Goal: Task Accomplishment & Management: Use online tool/utility

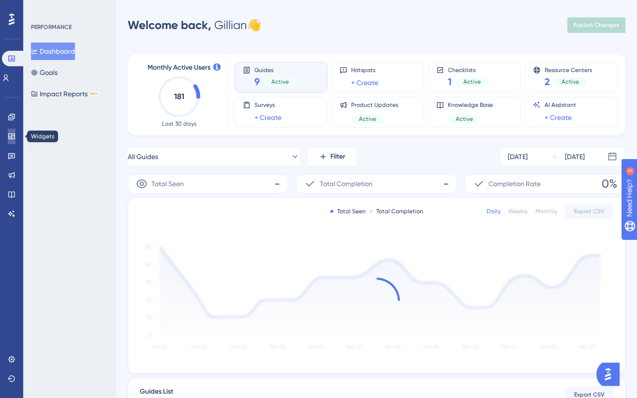
click at [15, 133] on icon at bounding box center [12, 136] width 8 height 8
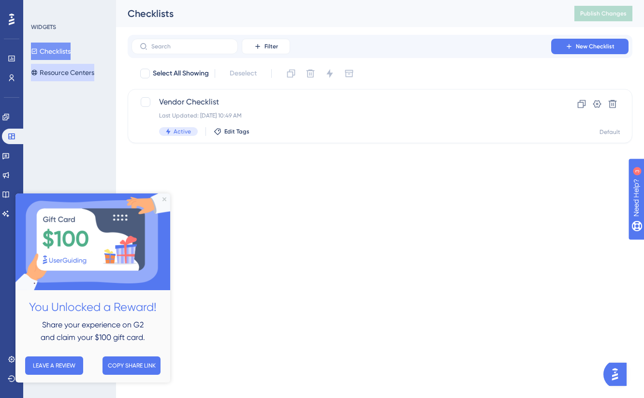
click at [66, 67] on button "Resource Centers" at bounding box center [62, 72] width 63 height 17
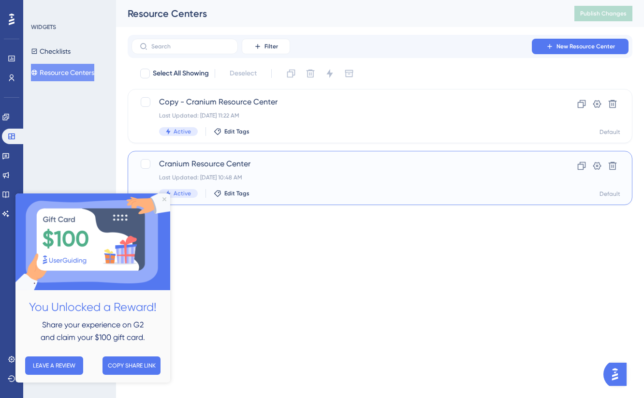
click at [264, 171] on div "Cranium Resource Center Last Updated: [DATE] 10:48 AM Active Edit Tags" at bounding box center [341, 178] width 365 height 40
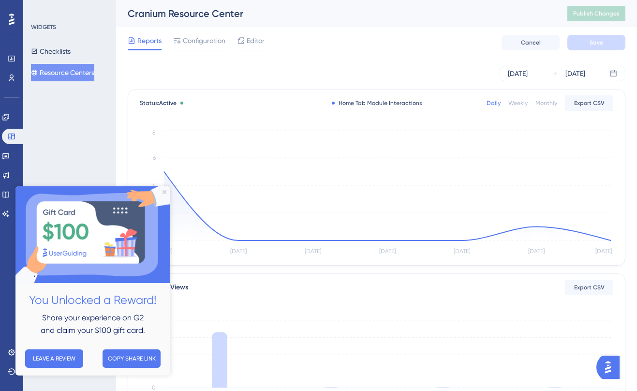
click at [162, 191] on img at bounding box center [92, 234] width 155 height 97
click at [165, 190] on img at bounding box center [92, 234] width 155 height 97
click at [165, 192] on icon "Close Preview" at bounding box center [164, 192] width 4 height 4
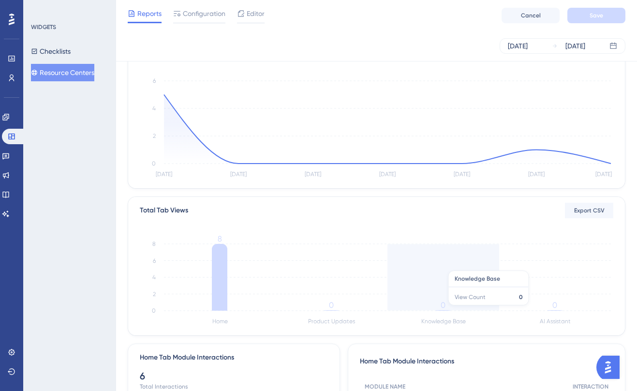
scroll to position [135, 0]
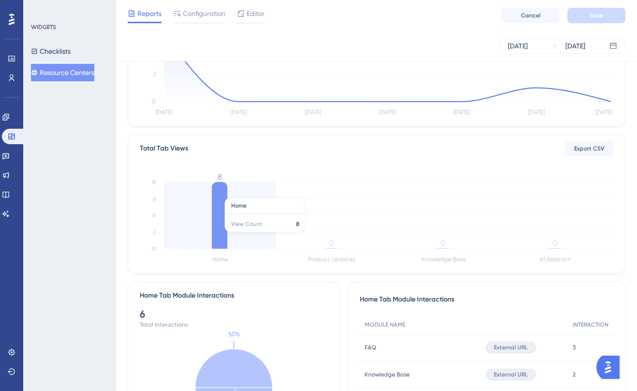
click at [216, 236] on icon at bounding box center [219, 215] width 15 height 67
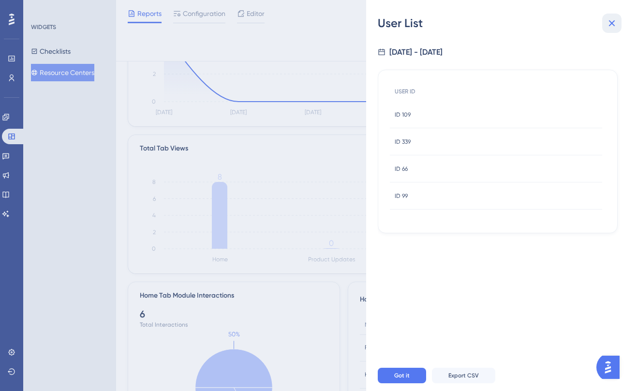
click at [614, 26] on icon at bounding box center [612, 23] width 6 height 6
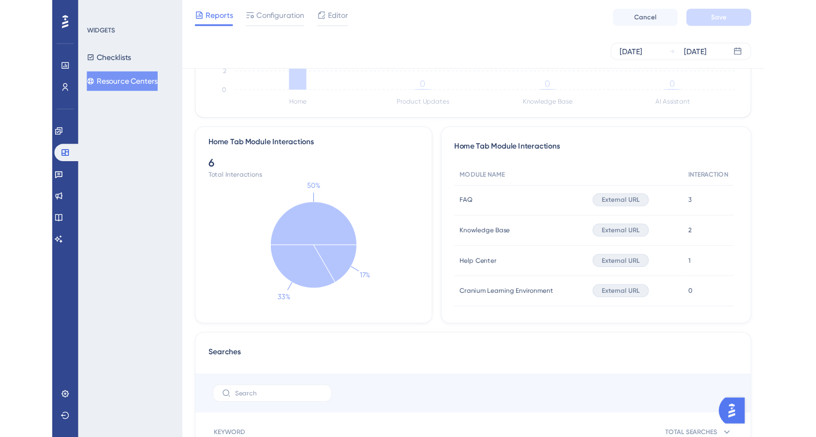
scroll to position [0, 0]
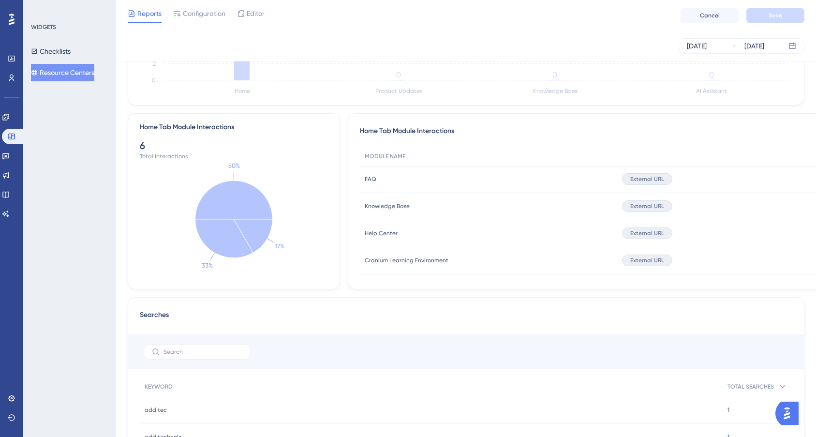
click at [61, 76] on button "Resource Centers" at bounding box center [62, 72] width 63 height 17
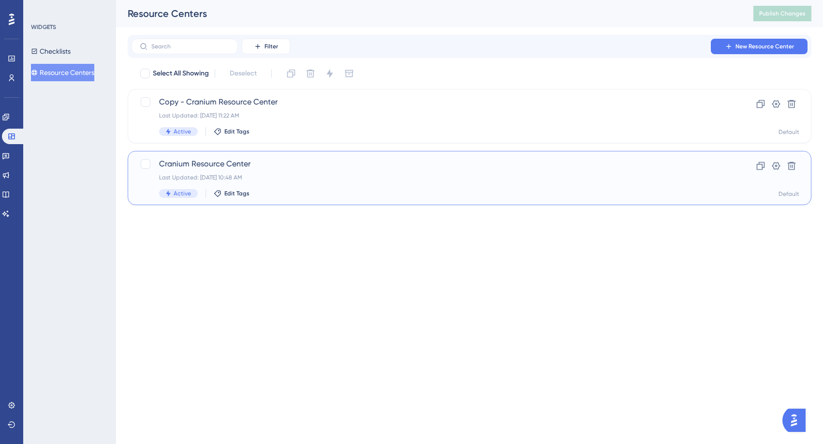
click at [248, 185] on div "Cranium Resource Center Last Updated: [DATE] 10:48 AM Active Edit Tags" at bounding box center [430, 178] width 543 height 40
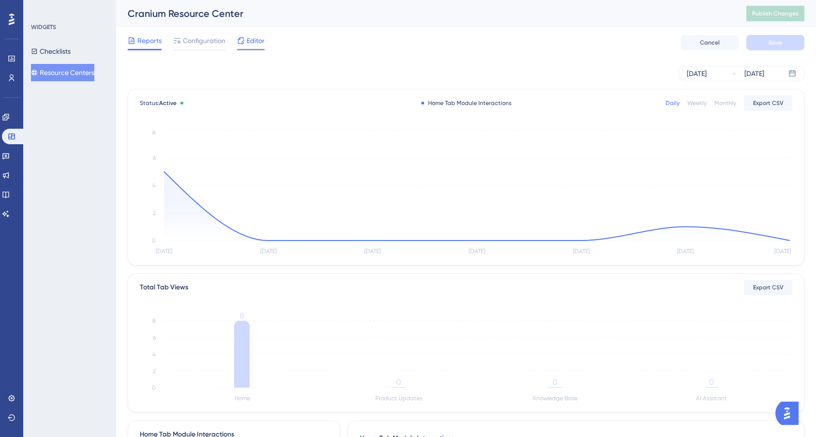
click at [250, 45] on span "Editor" at bounding box center [256, 41] width 18 height 12
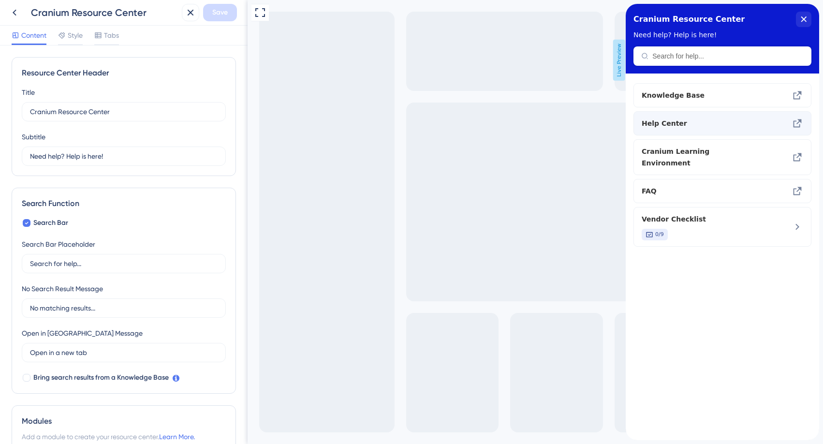
click at [636, 128] on span "Help Center" at bounding box center [699, 123] width 114 height 12
click at [13, 7] on icon at bounding box center [15, 13] width 12 height 12
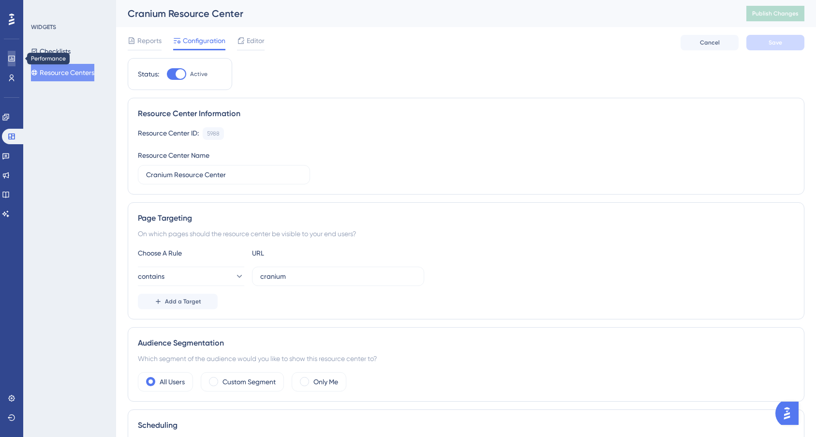
click at [11, 63] on link at bounding box center [12, 58] width 8 height 15
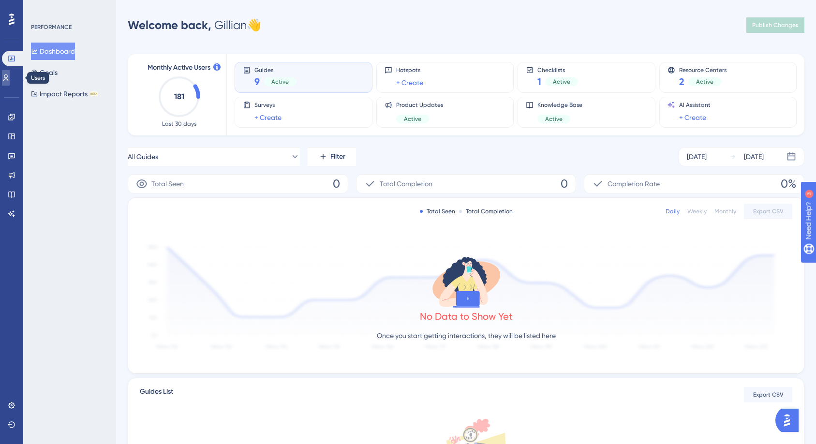
click at [8, 74] on icon at bounding box center [6, 78] width 8 height 8
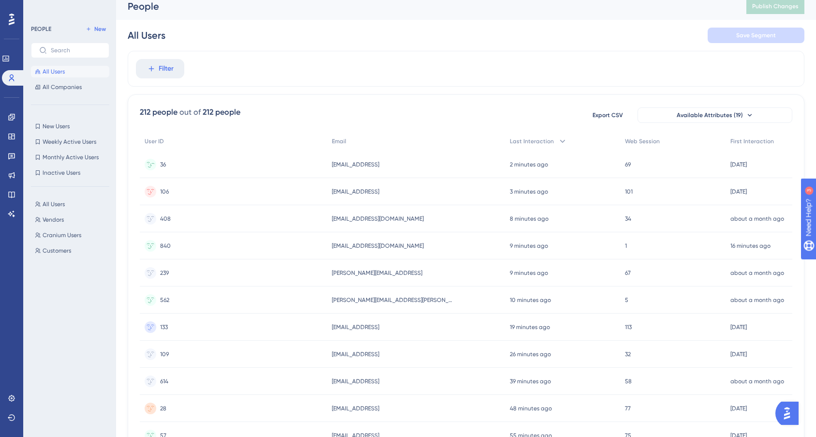
scroll to position [15, 0]
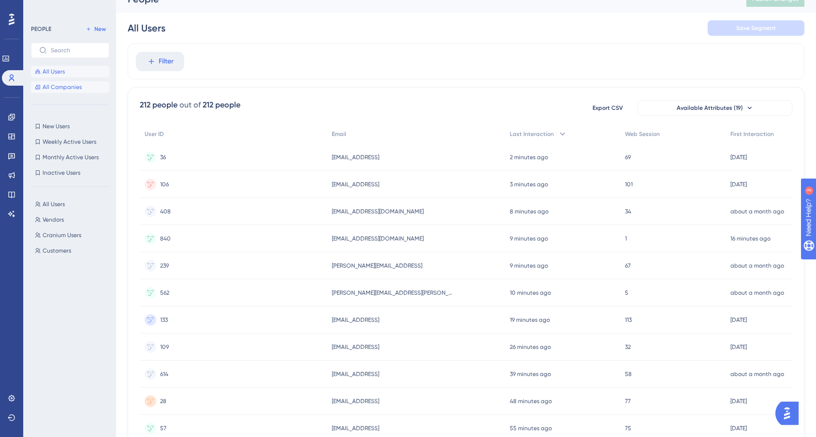
click at [74, 89] on span "All Companies" at bounding box center [62, 87] width 39 height 8
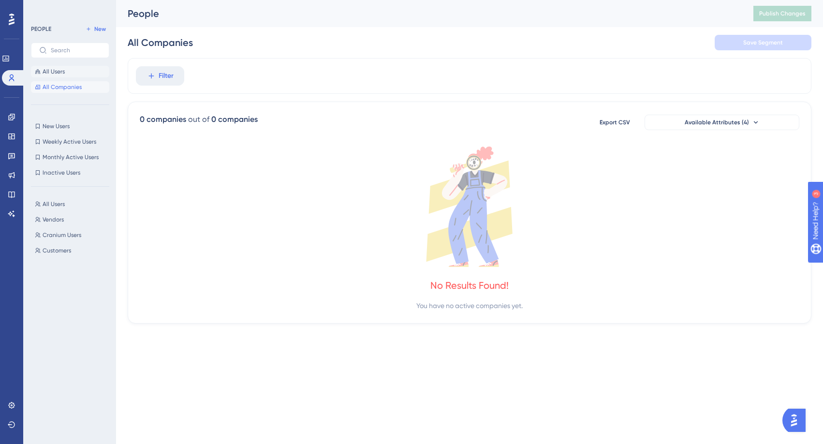
click at [75, 67] on button "All Users" at bounding box center [70, 72] width 78 height 12
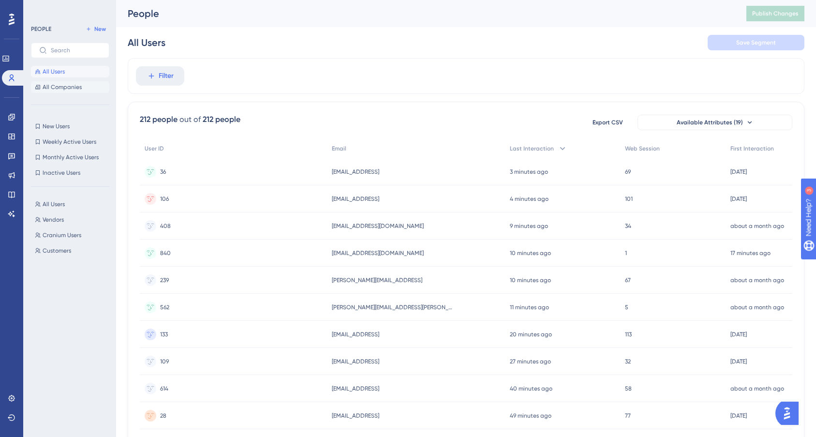
click at [62, 82] on button "All Companies" at bounding box center [70, 87] width 78 height 12
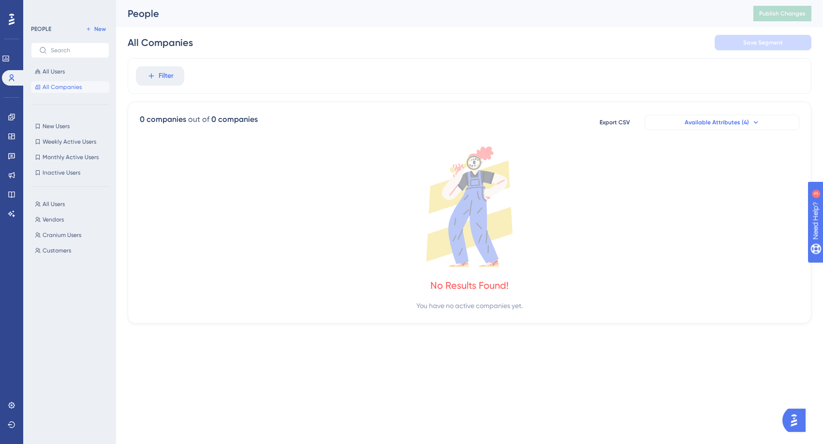
click at [636, 120] on span "Available Attributes (4)" at bounding box center [717, 122] width 64 height 8
click at [636, 397] on img "Open AI Assistant Launcher" at bounding box center [793, 419] width 17 height 17
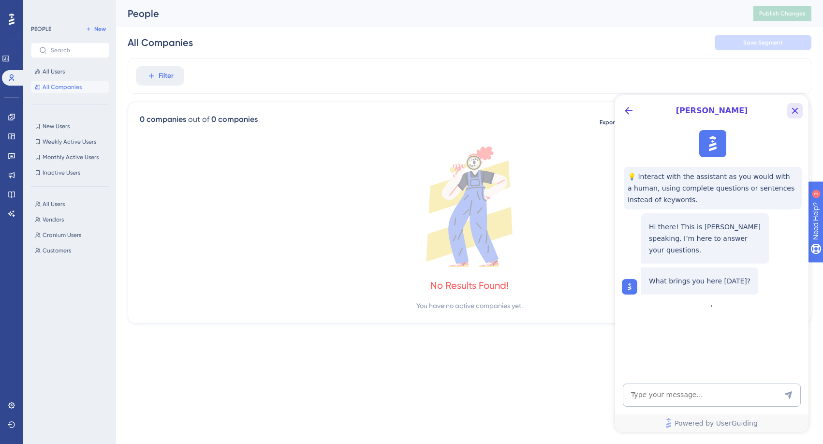
click at [636, 106] on icon "Close Button" at bounding box center [795, 111] width 12 height 12
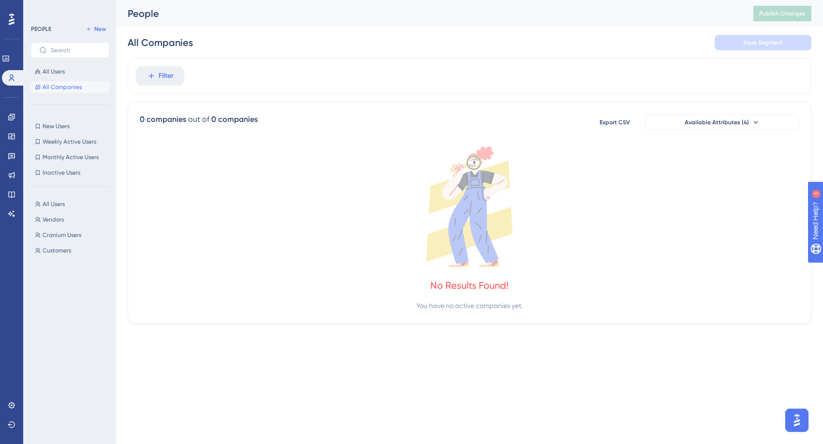
click at [636, 397] on button "Open AI Assistant Launcher" at bounding box center [796, 420] width 23 height 23
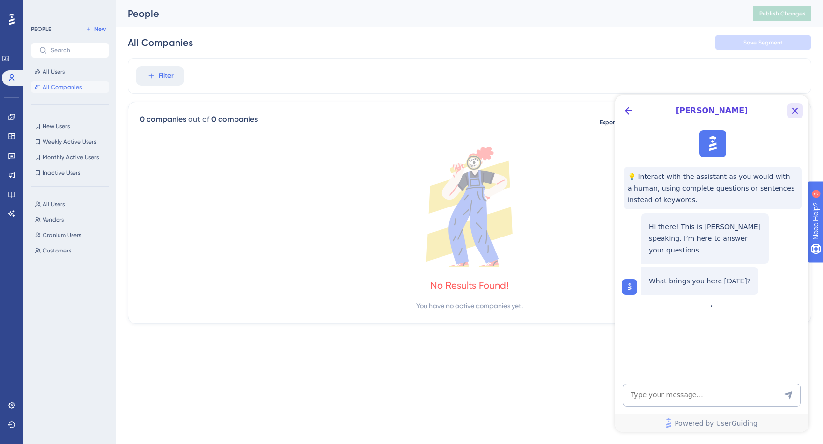
click at [636, 114] on icon "Close Button" at bounding box center [795, 111] width 12 height 12
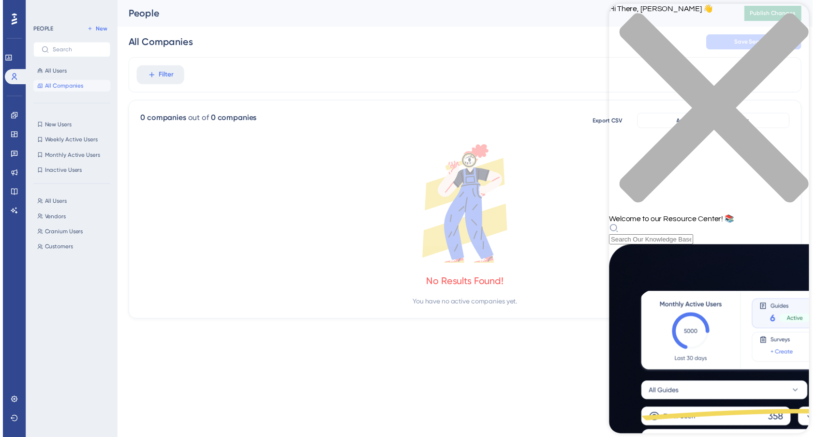
scroll to position [49, 0]
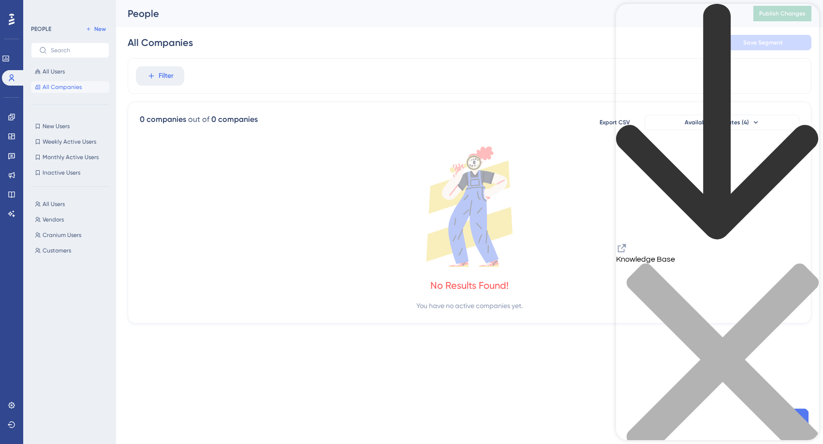
click at [459, 279] on div "No Results Found!" at bounding box center [469, 286] width 78 height 14
click at [636, 263] on icon "close resource center" at bounding box center [717, 364] width 203 height 203
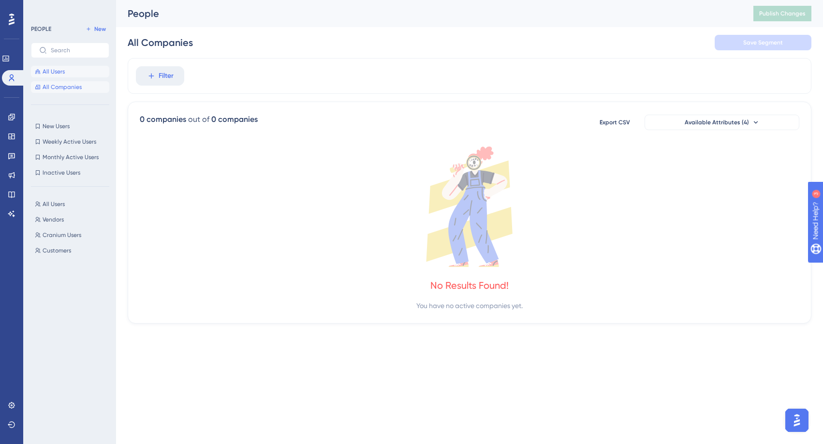
click at [76, 72] on button "All Users" at bounding box center [70, 72] width 78 height 12
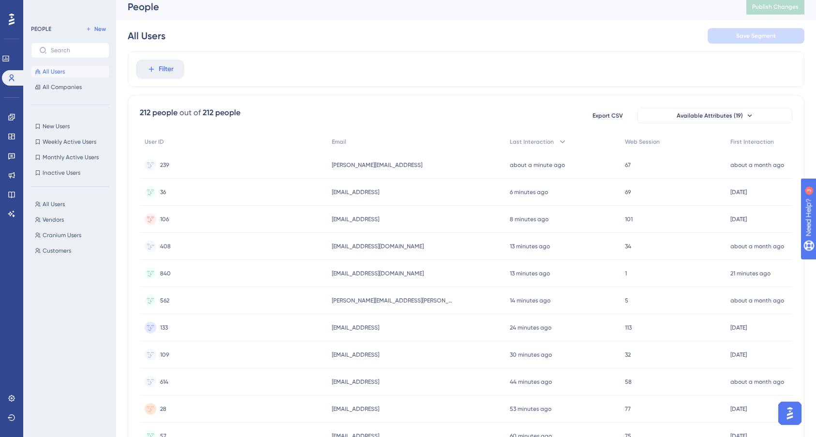
scroll to position [8, 0]
click at [636, 114] on span "Available Attributes (19)" at bounding box center [709, 114] width 66 height 8
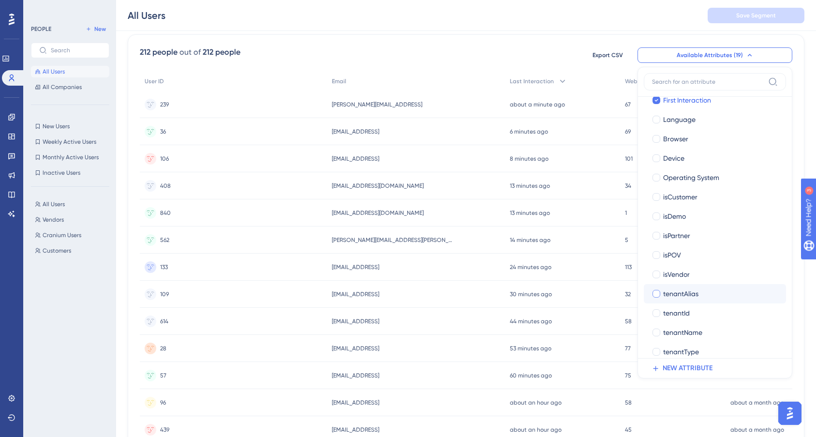
scroll to position [118, 0]
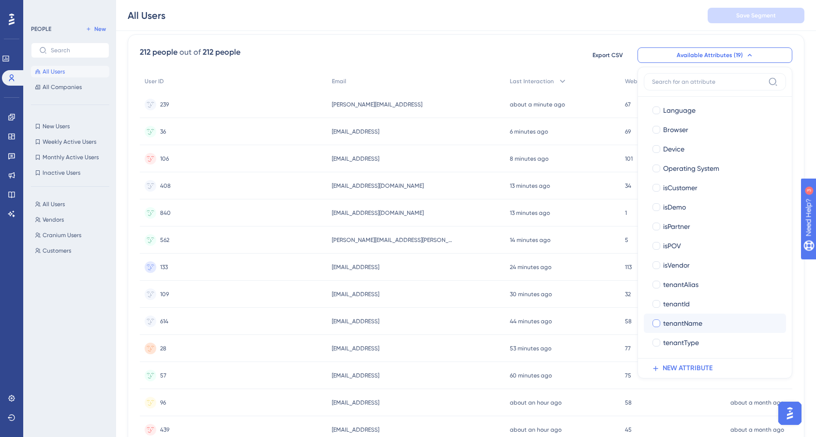
click at [636, 318] on div at bounding box center [656, 323] width 10 height 10
checkbox input "true"
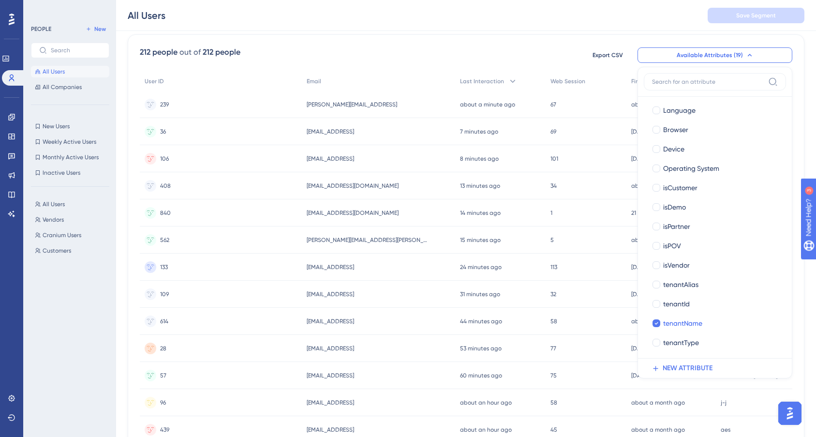
click at [492, 57] on div "212 people out of 212 people Export CSV Available Attributes (19) User ID User …" at bounding box center [466, 54] width 652 height 17
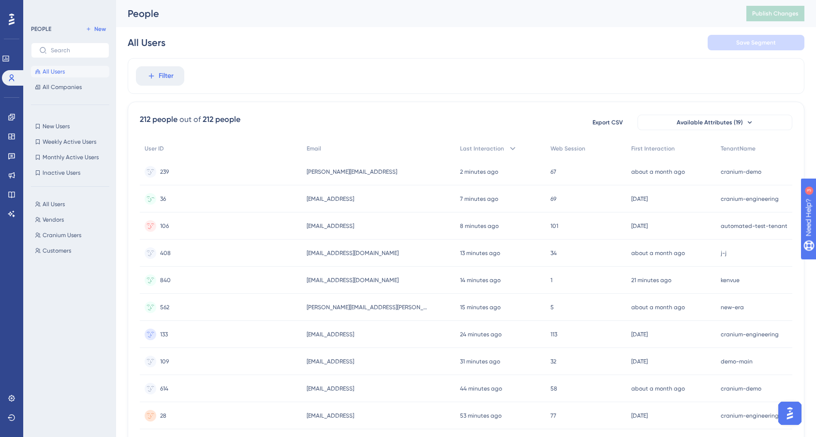
scroll to position [2, 0]
click at [149, 70] on icon at bounding box center [151, 74] width 9 height 9
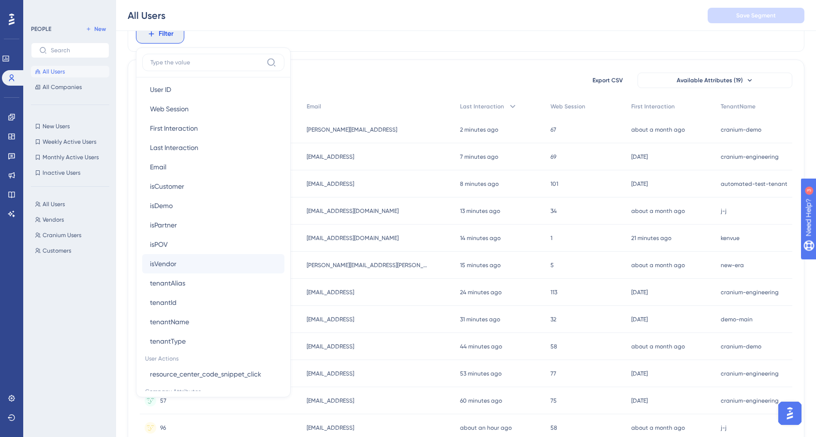
scroll to position [455, 0]
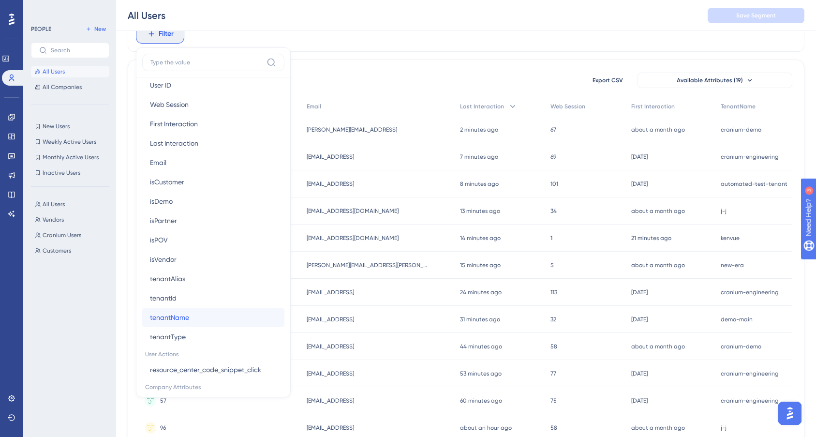
click at [190, 316] on button "tenantName tenantName" at bounding box center [213, 317] width 142 height 19
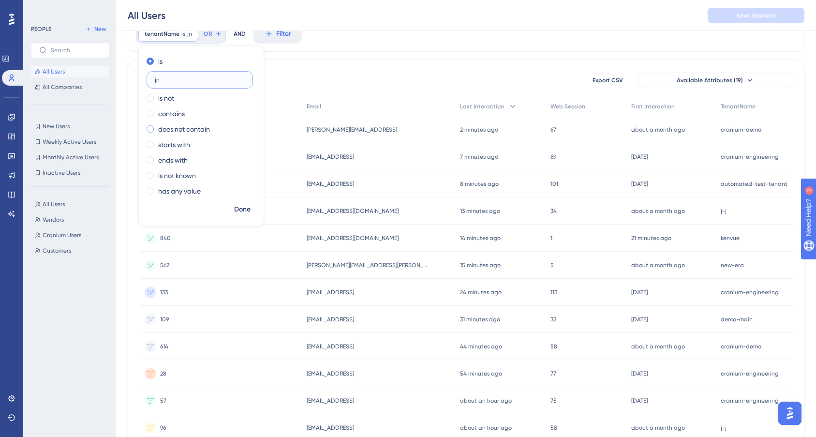
type input "j"
type input "jpmc"
click at [239, 211] on span "Done" at bounding box center [242, 210] width 16 height 12
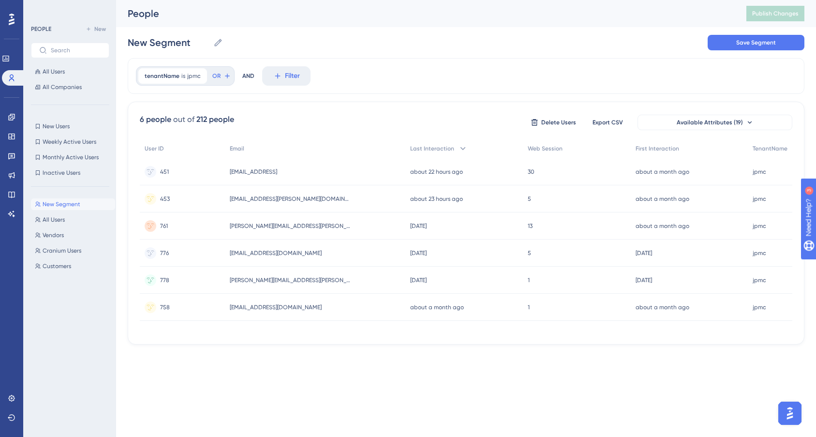
scroll to position [0, 0]
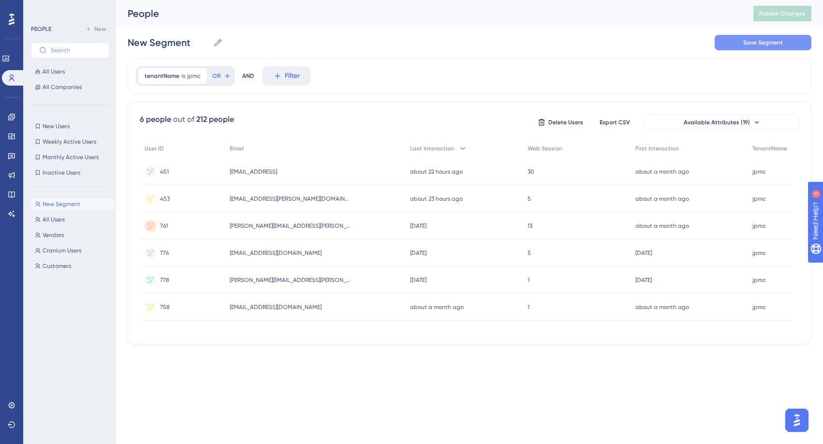
click at [636, 37] on button "Save Segment" at bounding box center [763, 42] width 97 height 15
click at [82, 88] on button "All Companies" at bounding box center [70, 87] width 78 height 12
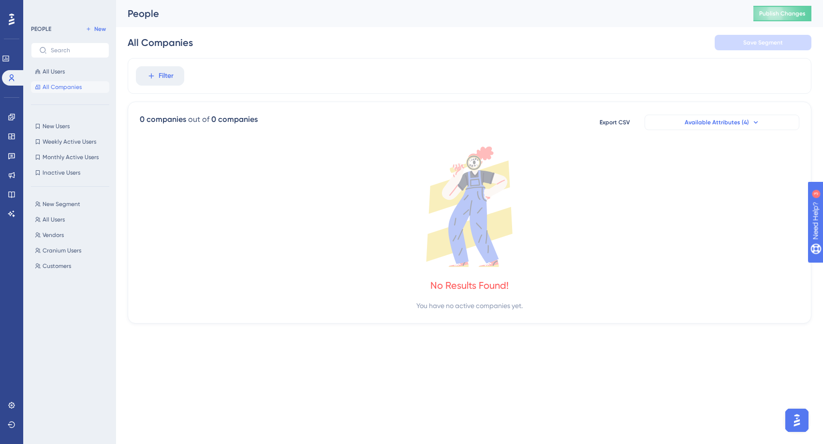
click at [636, 122] on span "Available Attributes (4)" at bounding box center [717, 122] width 64 height 8
click at [60, 74] on span "All Users" at bounding box center [54, 72] width 22 height 8
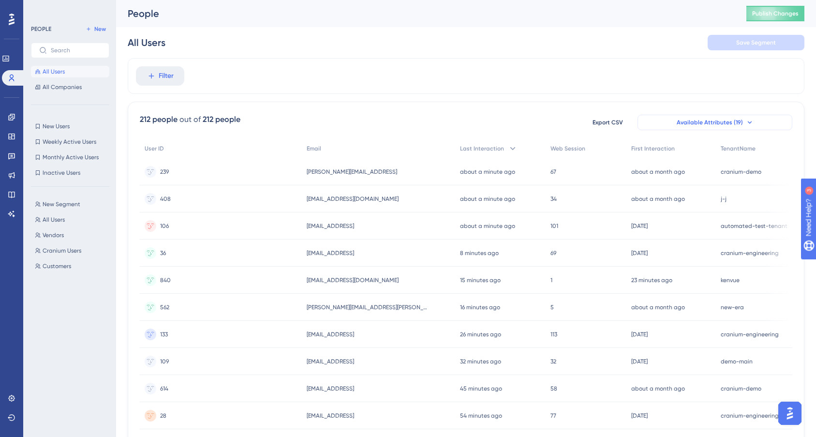
click at [636, 126] on button "Available Attributes (19)" at bounding box center [714, 122] width 155 height 15
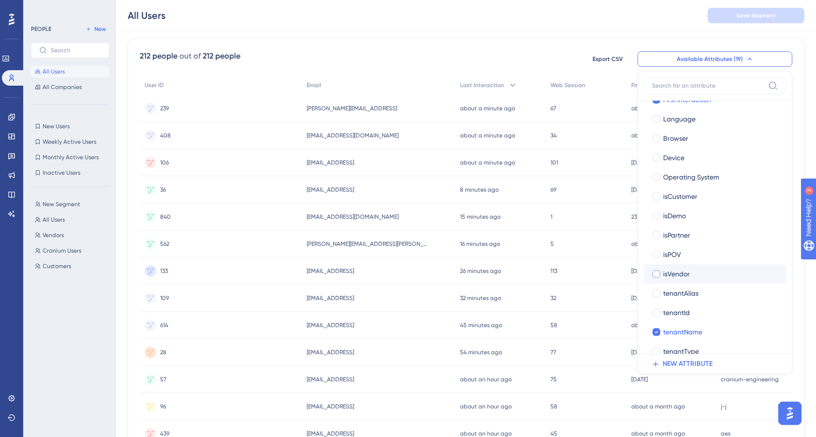
scroll to position [126, 0]
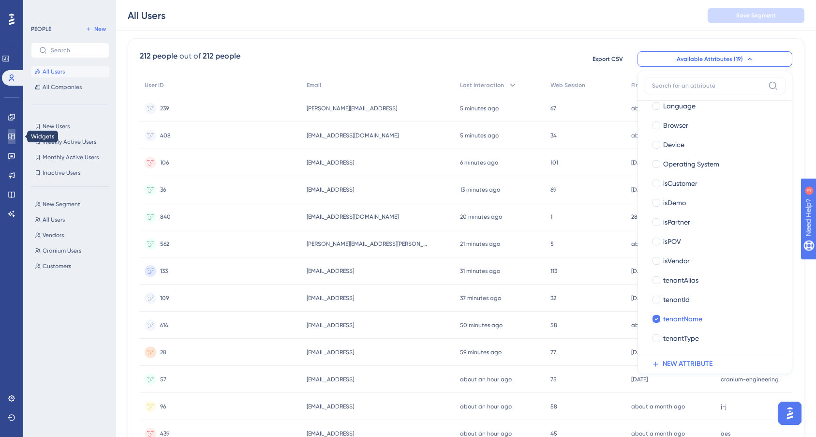
click at [13, 140] on link at bounding box center [12, 136] width 8 height 15
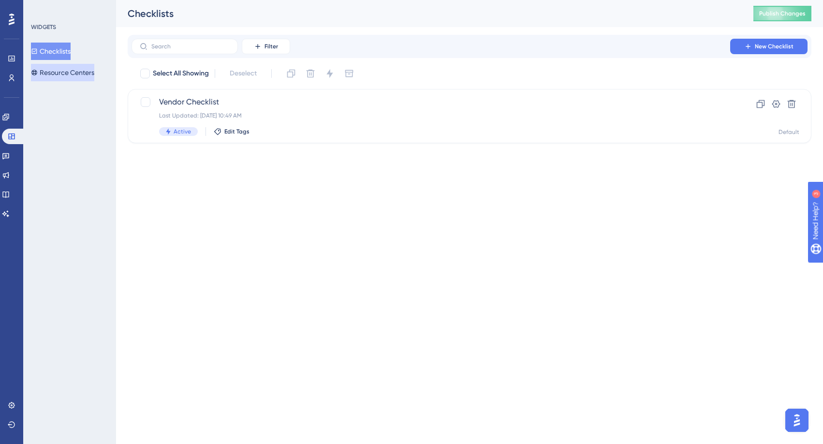
click at [73, 76] on button "Resource Centers" at bounding box center [62, 72] width 63 height 17
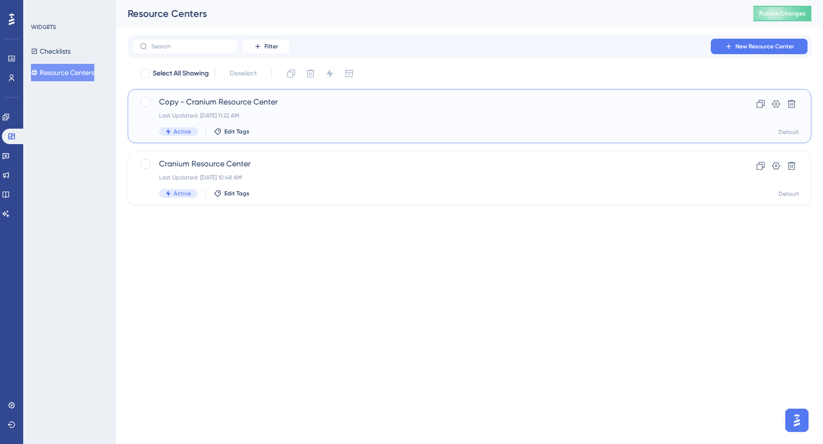
click at [214, 110] on div "Copy - Cranium Resource Center Last Updated: [DATE] 11:22 AM Active Edit Tags" at bounding box center [430, 116] width 543 height 40
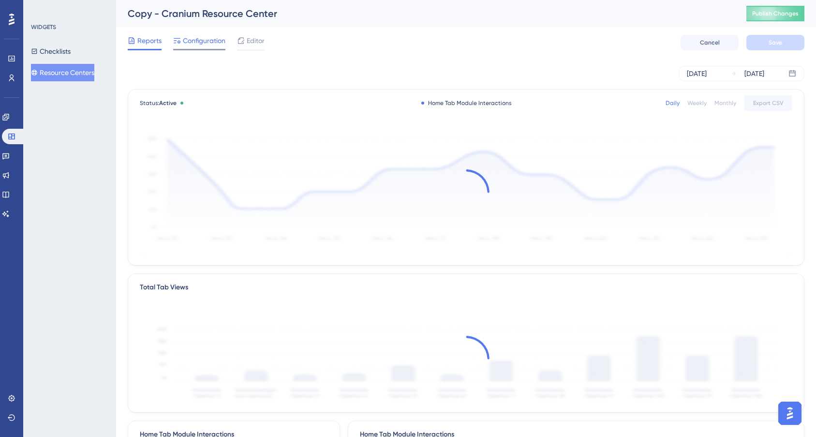
click at [190, 40] on span "Configuration" at bounding box center [204, 41] width 43 height 12
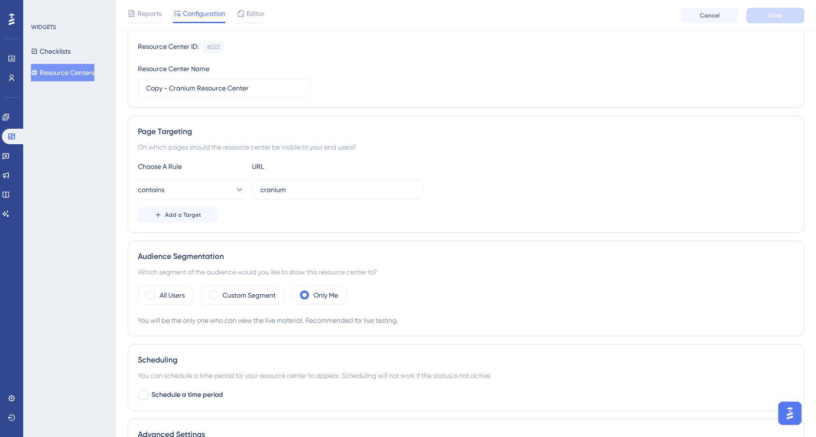
scroll to position [91, 0]
